Goal: Task Accomplishment & Management: Manage account settings

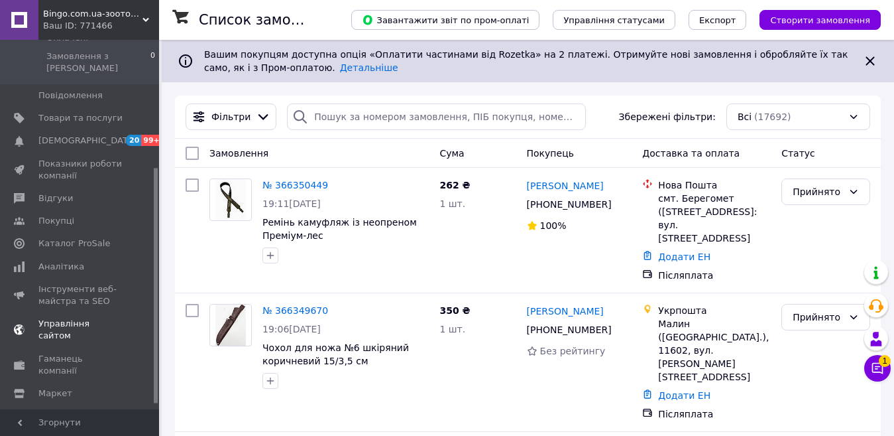
scroll to position [208, 0]
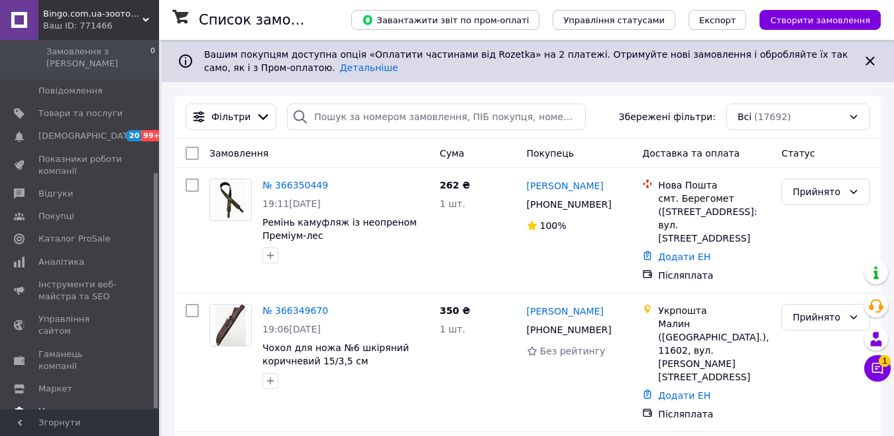
click at [91, 405] on span "Налаштування" at bounding box center [72, 411] width 68 height 12
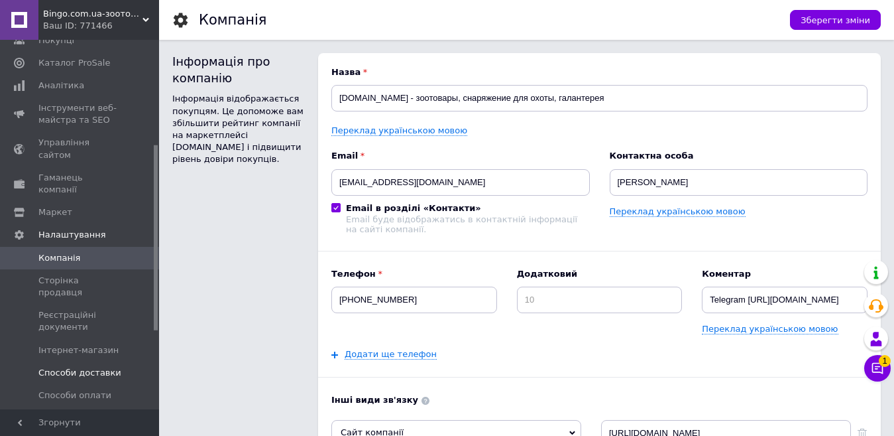
click at [78, 367] on span "Способи доставки" at bounding box center [79, 373] width 83 height 12
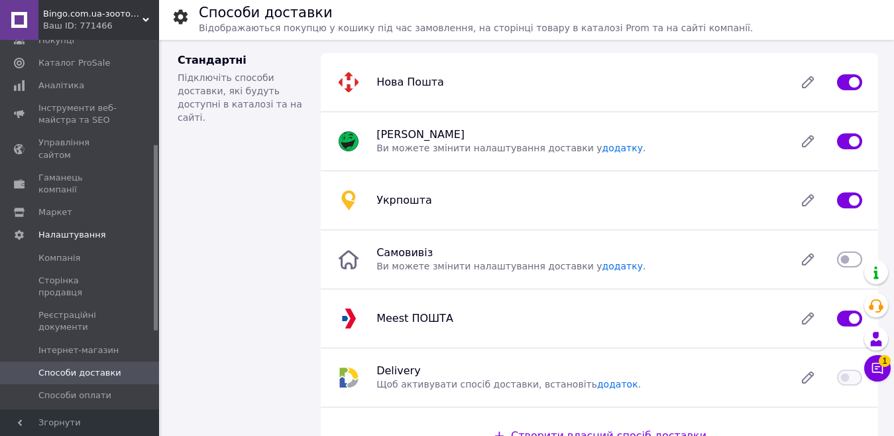
click at [845, 141] on input "checkbox" at bounding box center [849, 141] width 25 height 13
checkbox input "false"
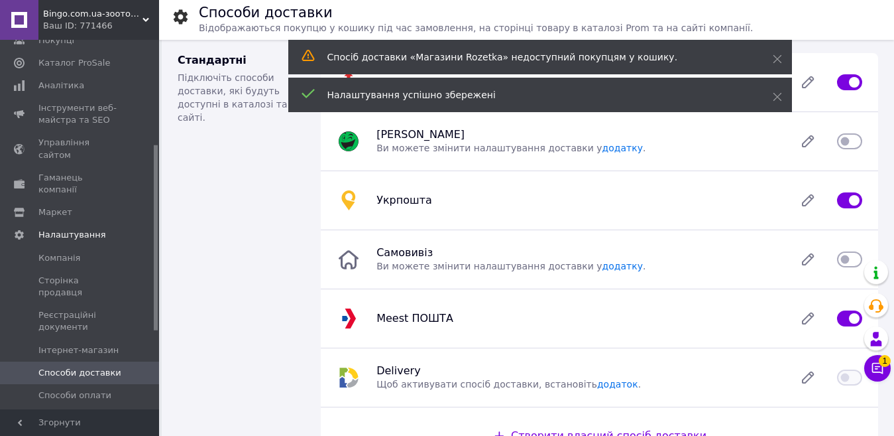
click at [849, 206] on input "checkbox" at bounding box center [849, 200] width 25 height 13
checkbox input "false"
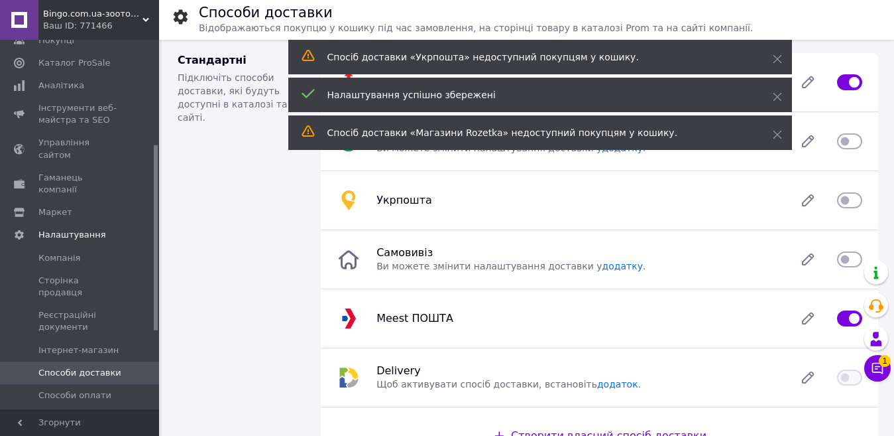
click at [840, 321] on input "checkbox" at bounding box center [849, 318] width 25 height 13
checkbox input "false"
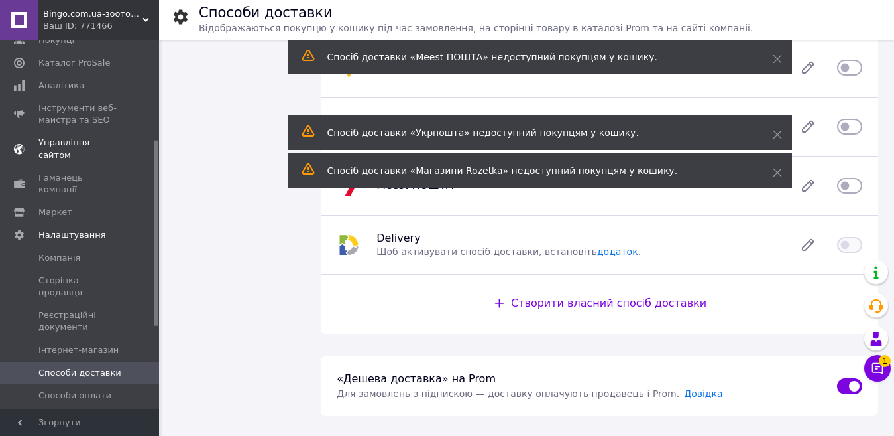
scroll to position [9, 0]
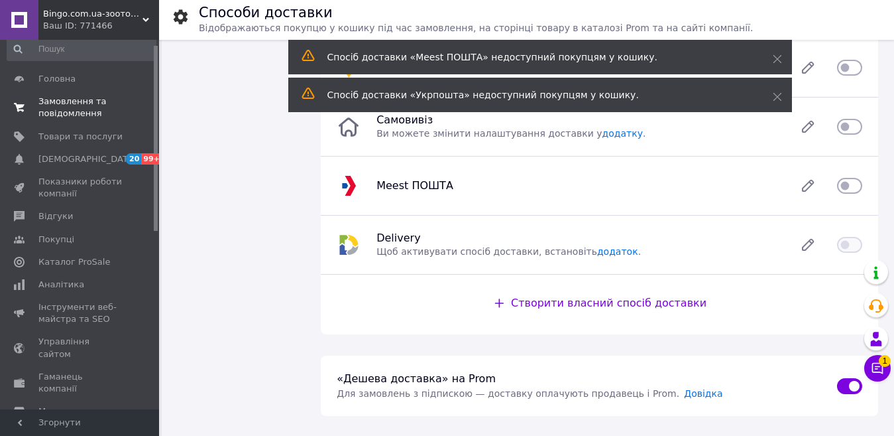
click at [80, 121] on link "Замовлення та повідомлення 0 0" at bounding box center [81, 107] width 163 height 34
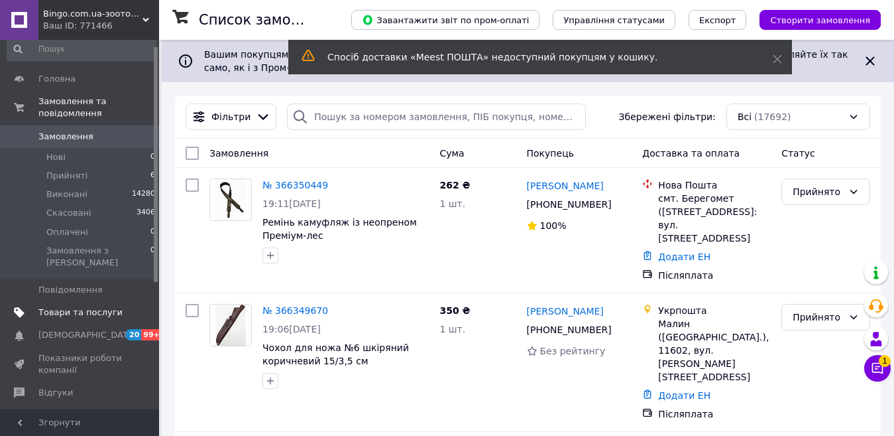
click at [95, 301] on link "Товари та послуги" at bounding box center [81, 312] width 163 height 23
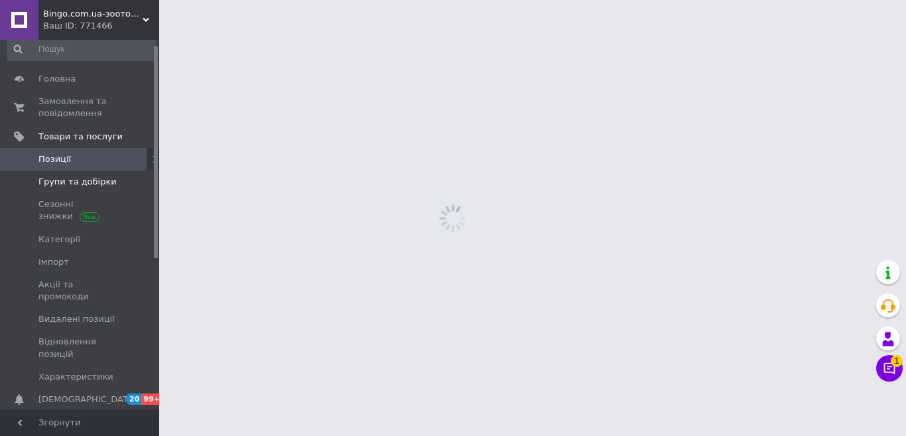
click at [84, 186] on span "Групи та добірки" at bounding box center [77, 182] width 78 height 12
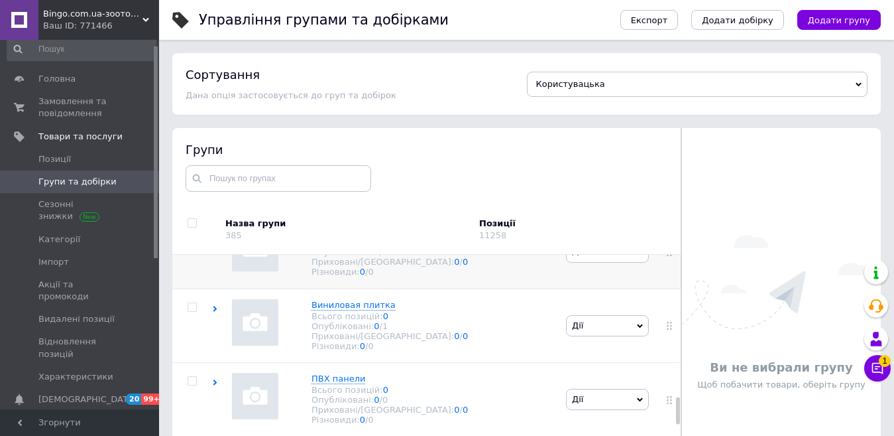
scroll to position [1326, 0]
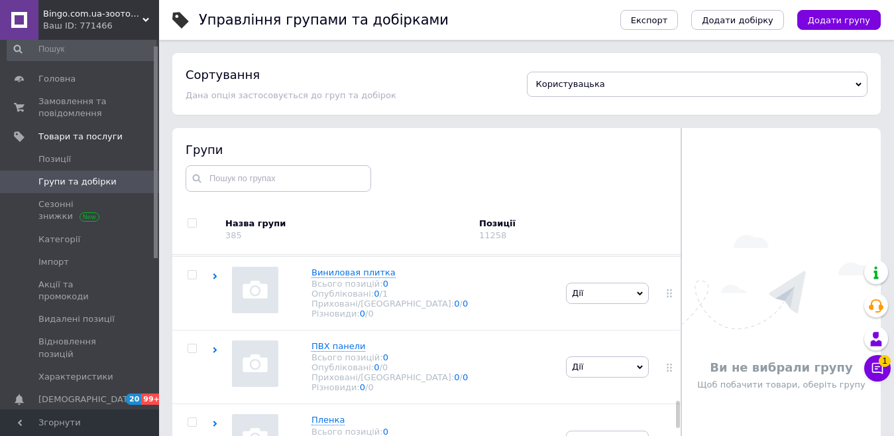
click at [215, 205] on use at bounding box center [215, 202] width 4 height 6
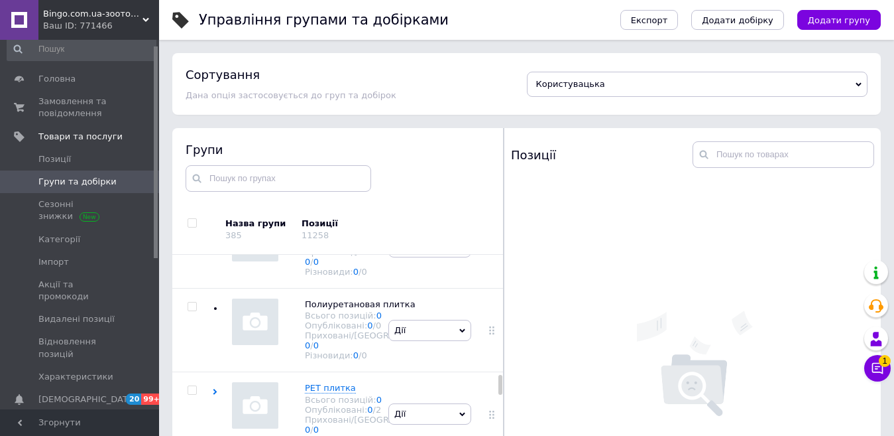
scroll to position [1991, 0]
checkbox input "true"
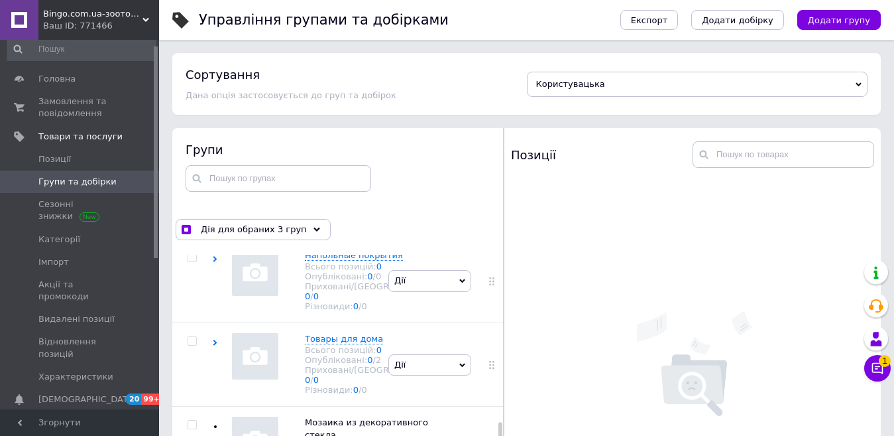
scroll to position [2588, 0]
checkbox input "true"
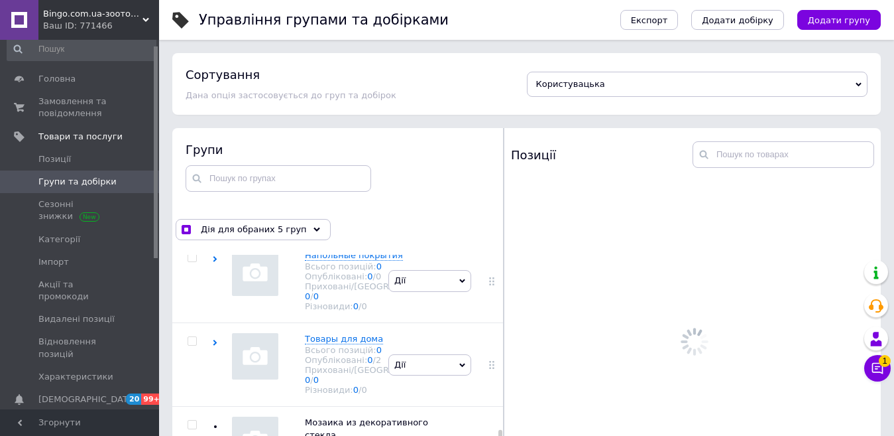
scroll to position [2721, 0]
checkbox input "true"
click at [196, 11] on input "checkbox" at bounding box center [192, 6] width 9 height 9
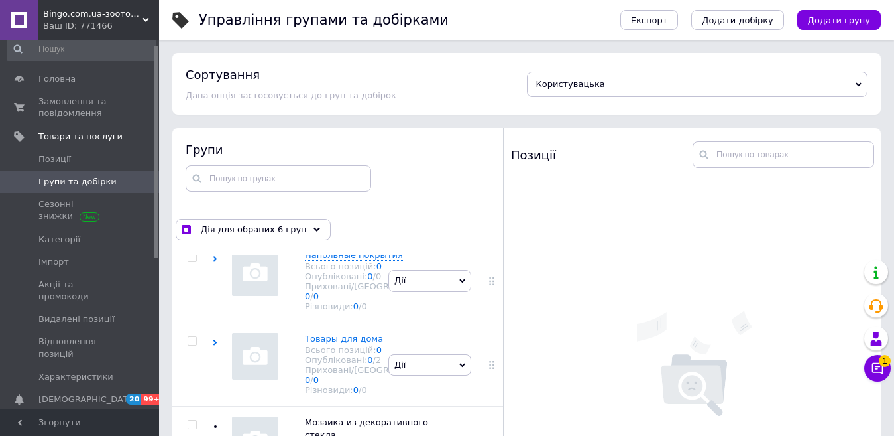
checkbox input "true"
click at [190, 94] on input "checkbox" at bounding box center [192, 90] width 9 height 9
checkbox input "true"
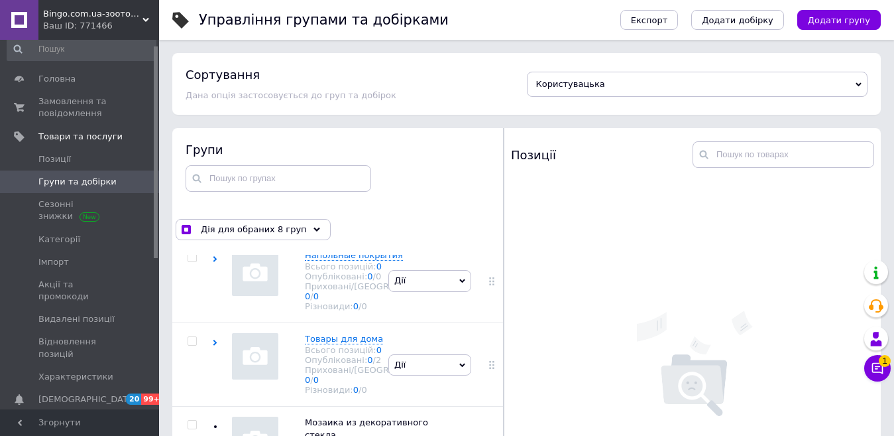
click at [194, 178] on input "checkbox" at bounding box center [192, 173] width 9 height 9
checkbox input "true"
click at [194, 262] on input "checkbox" at bounding box center [192, 257] width 9 height 9
checkbox input "true"
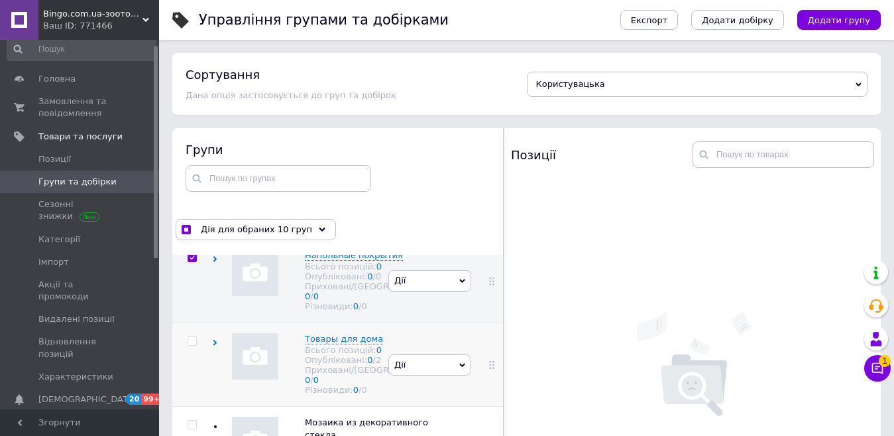
scroll to position [3450, 0]
click at [188, 337] on input "checkbox" at bounding box center [192, 341] width 9 height 9
checkbox input "true"
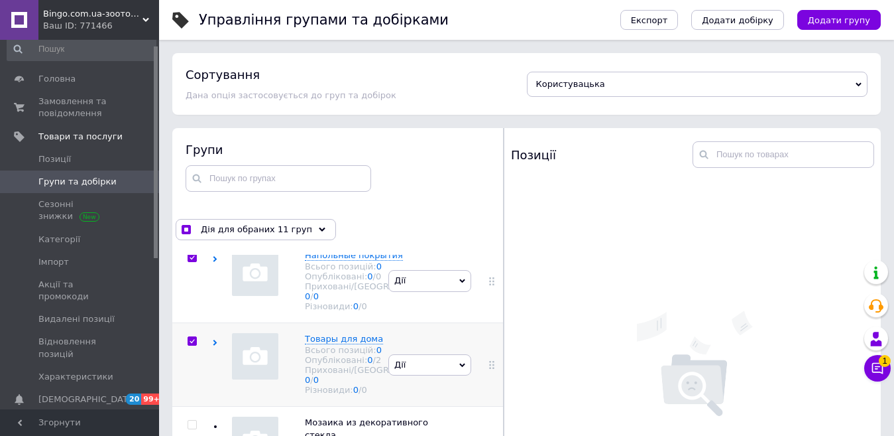
scroll to position [3460, 0]
click at [189, 420] on input "checkbox" at bounding box center [192, 424] width 9 height 9
checkbox input "true"
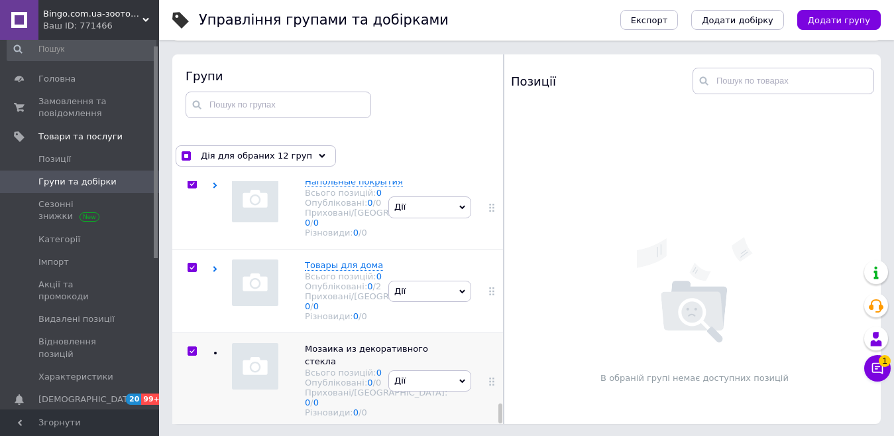
scroll to position [75, 0]
click at [284, 159] on span "Дія для обраних 12 груп" at bounding box center [256, 154] width 111 height 12
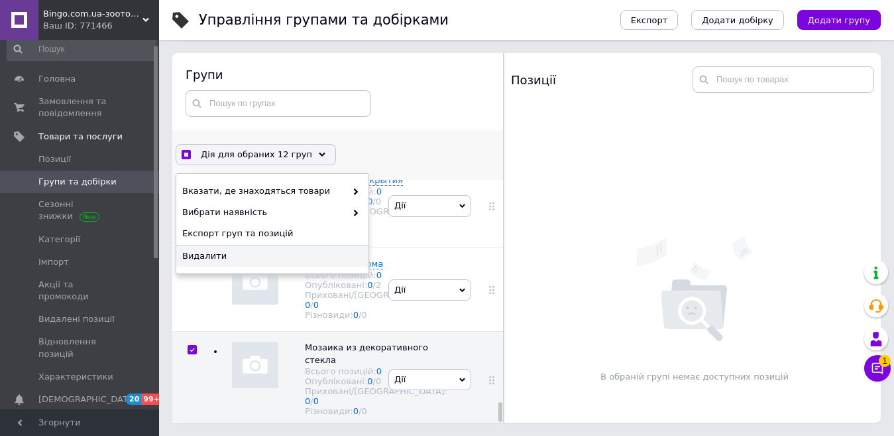
click at [231, 252] on span "Видалити" at bounding box center [270, 256] width 177 height 12
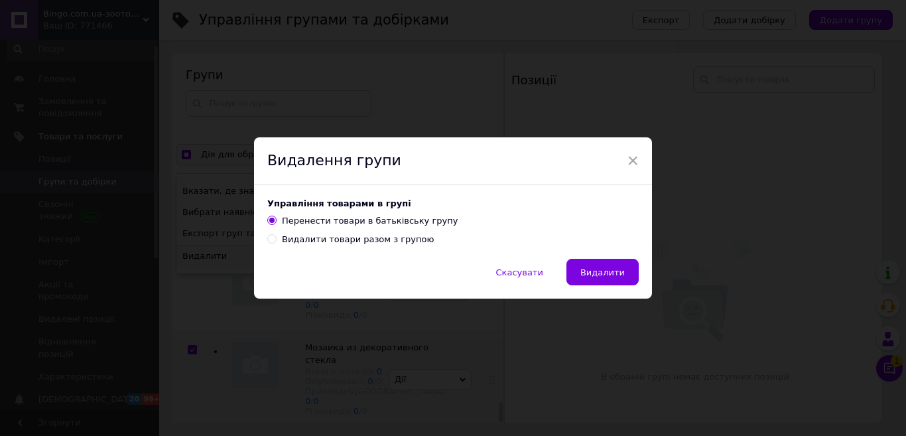
click at [398, 243] on div "Видалити товари разом з групою" at bounding box center [358, 239] width 152 height 12
click at [276, 243] on input "Видалити товари разом з групою" at bounding box center [271, 238] width 9 height 9
radio input "true"
radio input "false"
click at [398, 243] on div "Видалити товари разом з групою" at bounding box center [358, 239] width 152 height 12
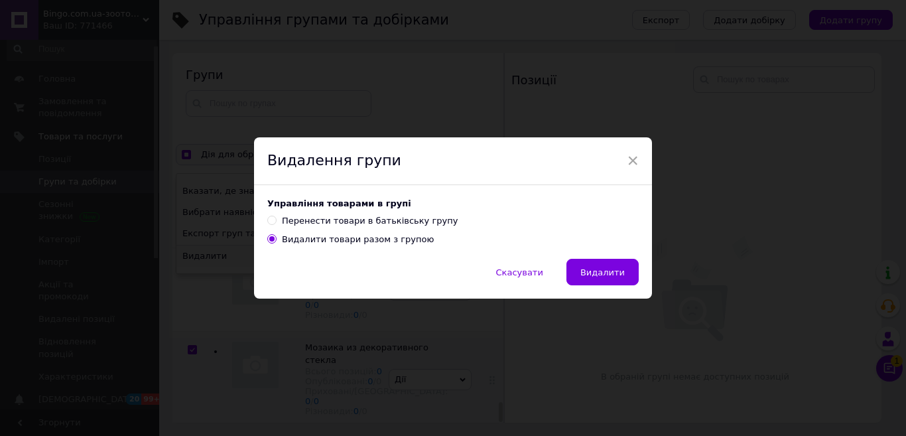
click at [276, 243] on input "Видалити товари разом з групою" at bounding box center [271, 238] width 9 height 9
click at [618, 273] on span "Видалити" at bounding box center [602, 272] width 44 height 10
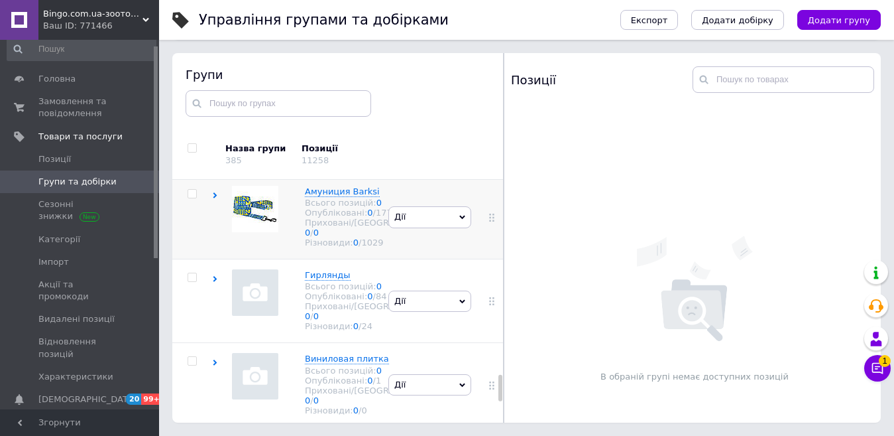
scroll to position [1991, 0]
click at [452, 374] on span "Дії" at bounding box center [429, 384] width 83 height 21
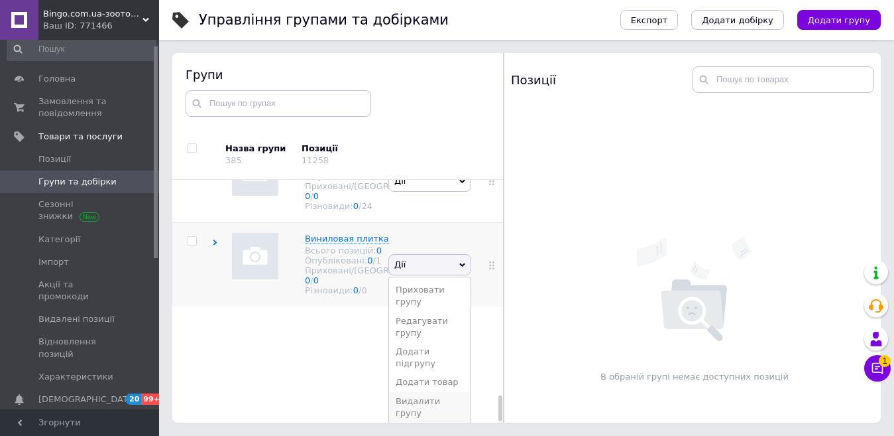
click at [417, 410] on li "Видалити групу" at bounding box center [430, 407] width 82 height 30
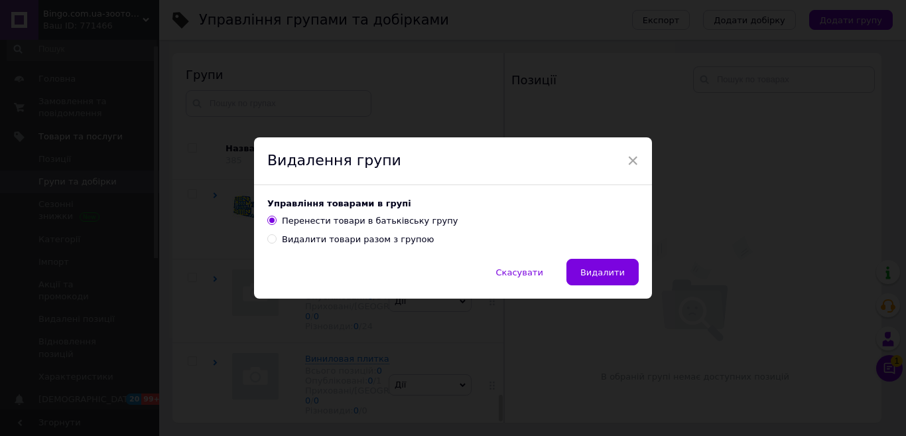
drag, startPoint x: 363, startPoint y: 241, endPoint x: 512, endPoint y: 235, distance: 149.9
click at [385, 241] on div "Видалити товари разом з групою" at bounding box center [358, 239] width 152 height 12
click at [276, 241] on input "Видалити товари разом з групою" at bounding box center [271, 238] width 9 height 9
radio input "true"
radio input "false"
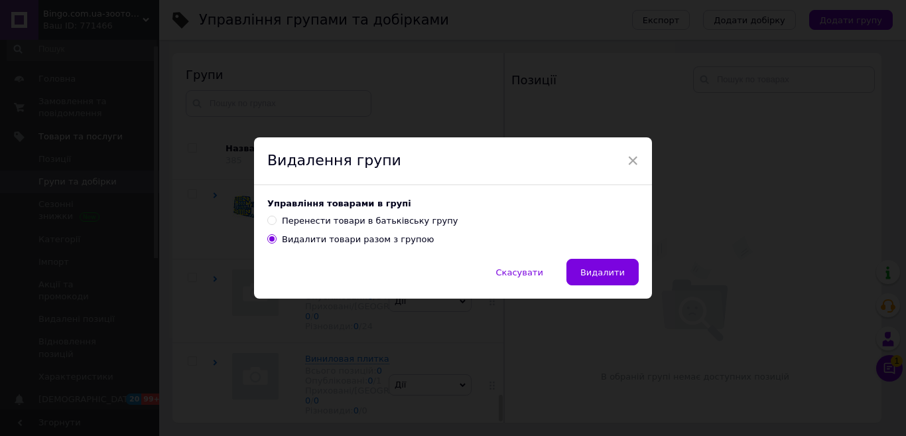
drag, startPoint x: 620, startPoint y: 266, endPoint x: 600, endPoint y: 270, distance: 20.2
click at [620, 267] on span "Видалити" at bounding box center [602, 272] width 44 height 10
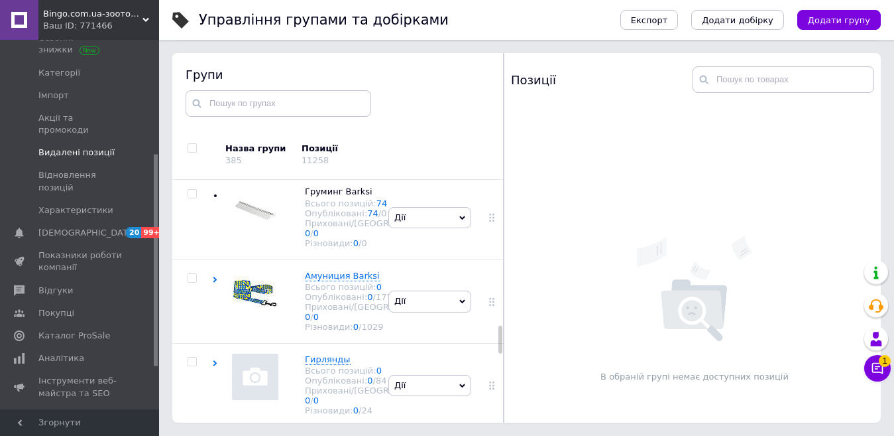
scroll to position [199, 0]
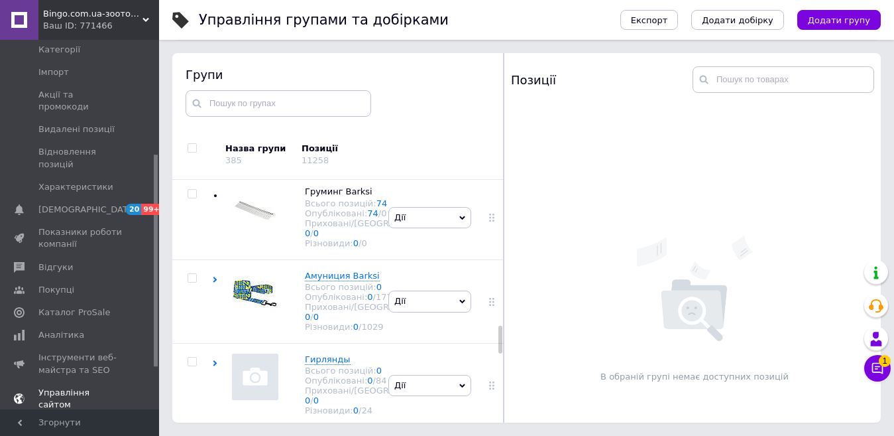
click at [99, 386] on span "Управління сайтом" at bounding box center [80, 398] width 84 height 24
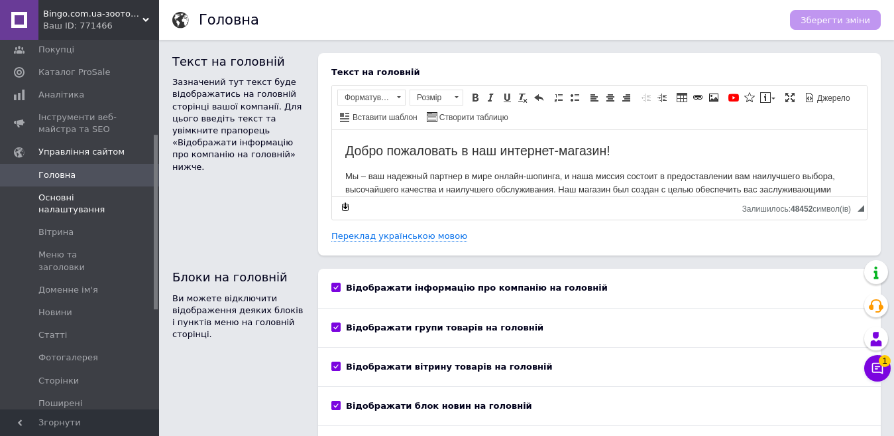
click at [88, 200] on span "Основні налаштування" at bounding box center [80, 204] width 84 height 24
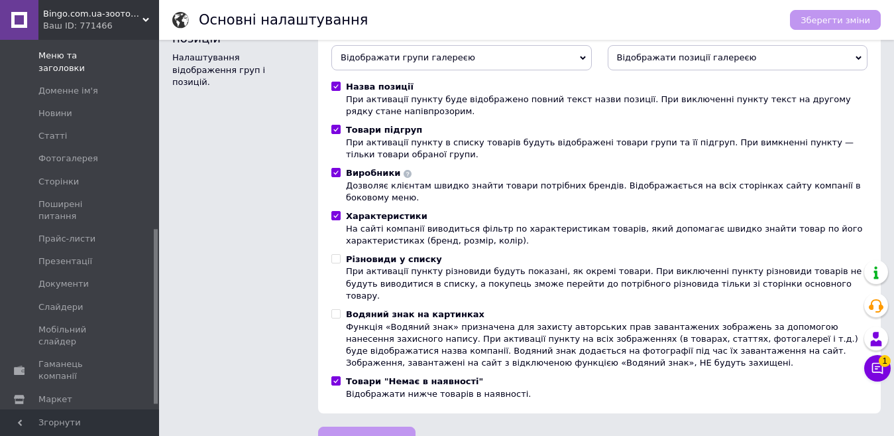
scroll to position [408, 0]
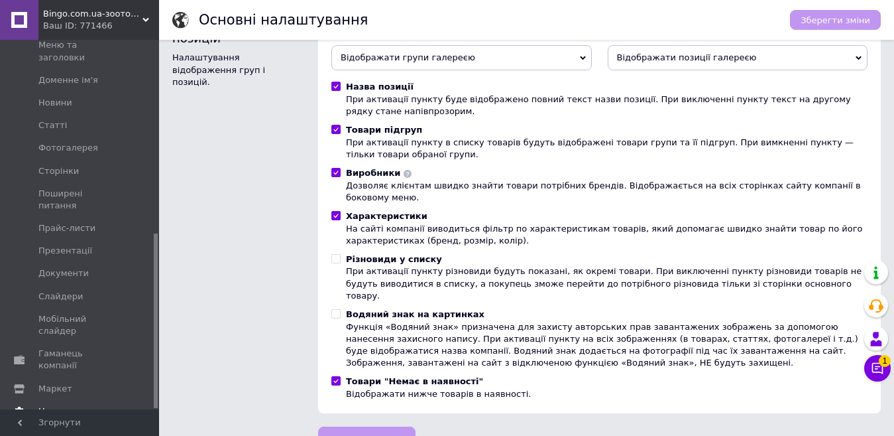
click at [75, 400] on link "Налаштування" at bounding box center [81, 411] width 163 height 23
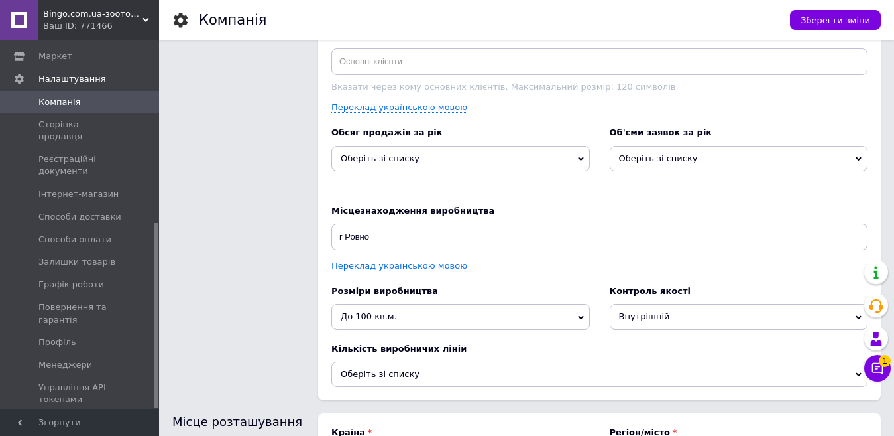
scroll to position [1646, 0]
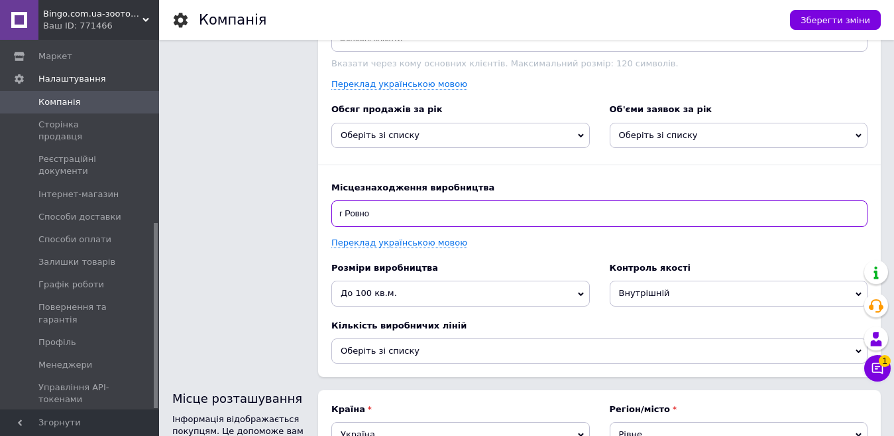
click at [353, 212] on input "г Ровно" at bounding box center [599, 213] width 536 height 27
click at [335, 209] on input "г Ровно" at bounding box center [599, 213] width 536 height 27
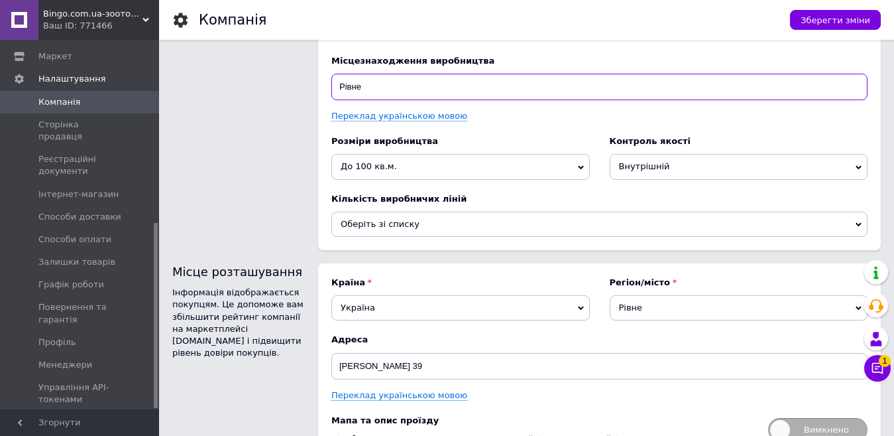
scroll to position [1845, 0]
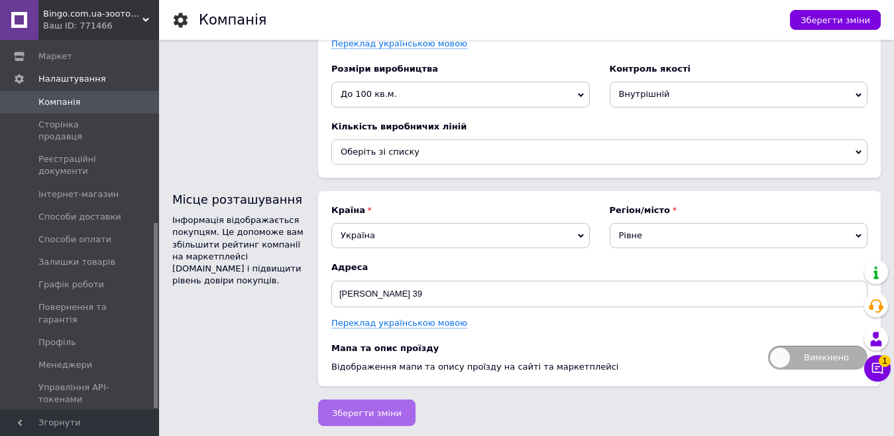
type input "Рівне"
click at [398, 406] on button "Зберегти зміни" at bounding box center [366, 412] width 97 height 27
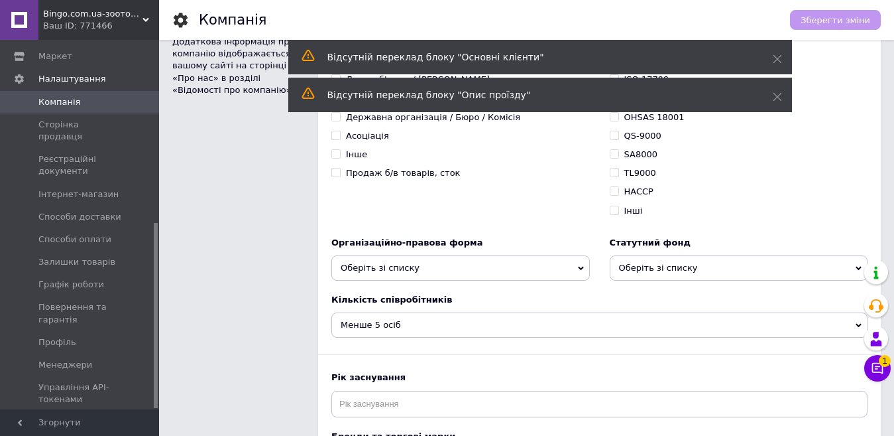
scroll to position [1049, 0]
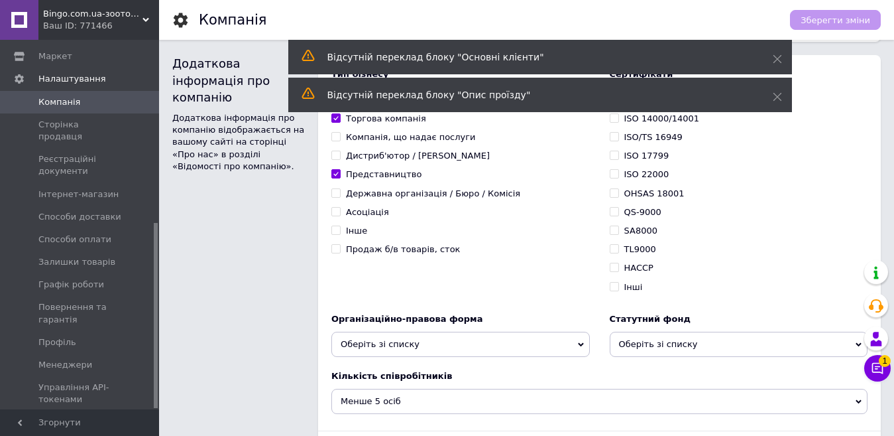
click at [415, 345] on span "Оберіть зі списку" at bounding box center [460, 343] width 259 height 25
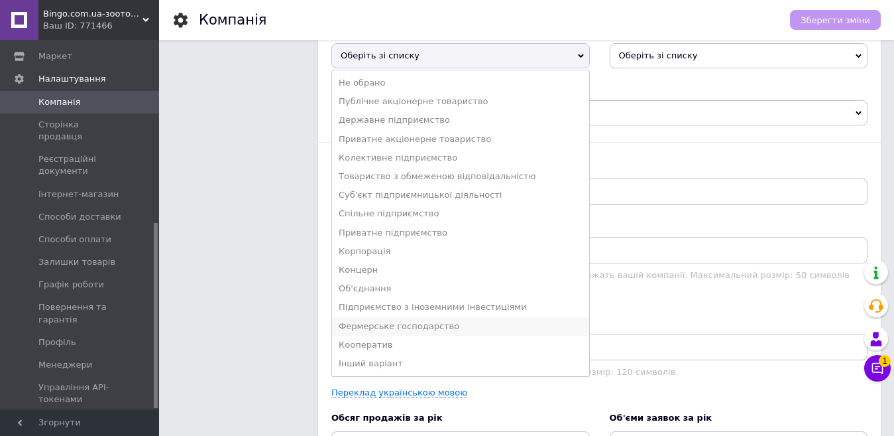
scroll to position [1315, 0]
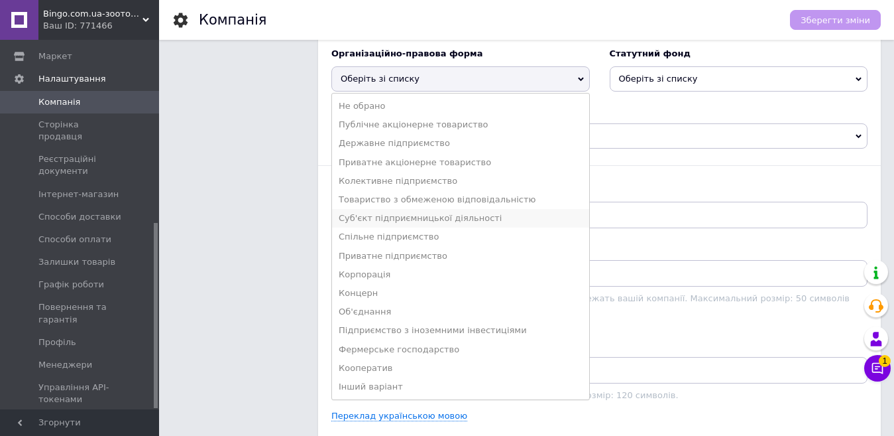
click at [404, 217] on li "Суб'єкт підприємницької діяльності" at bounding box center [460, 218] width 257 height 19
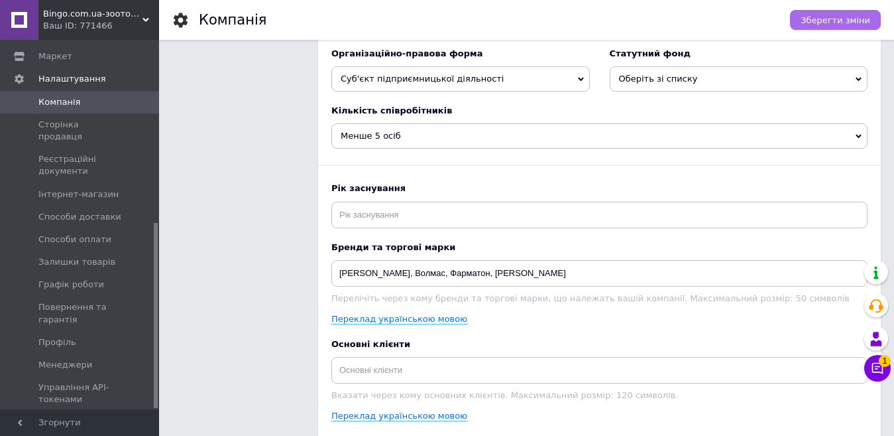
click at [825, 19] on span "Зберегти зміни" at bounding box center [836, 20] width 70 height 10
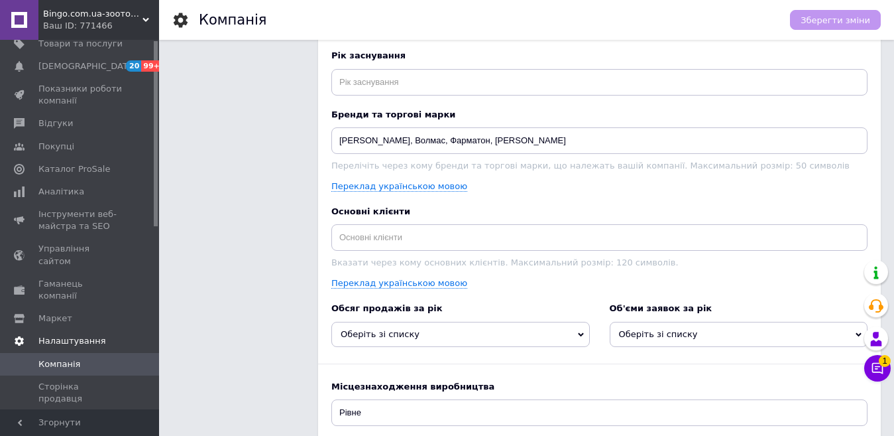
scroll to position [0, 0]
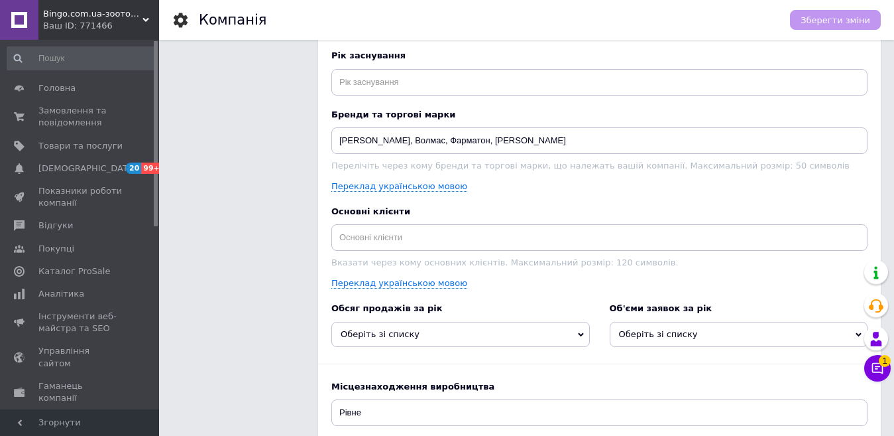
click at [105, 61] on input at bounding box center [82, 58] width 150 height 24
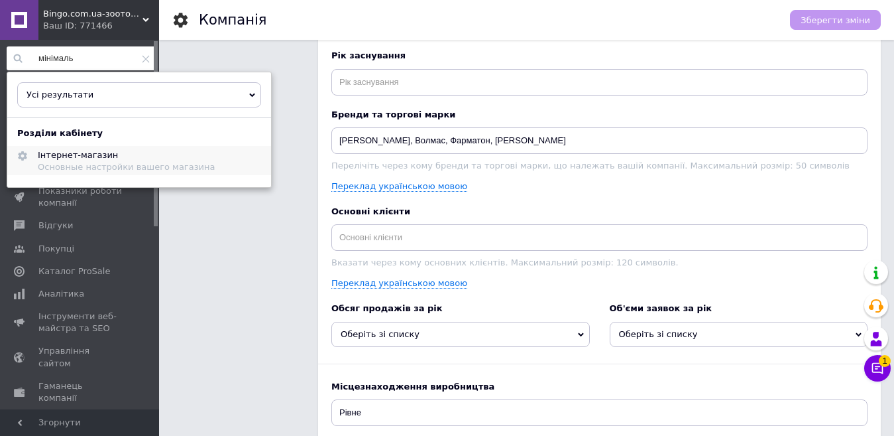
type input "мінімаль"
click at [96, 166] on div "Основные настройки вашего магазина" at bounding box center [127, 167] width 178 height 10
